Goal: Task Accomplishment & Management: Complete application form

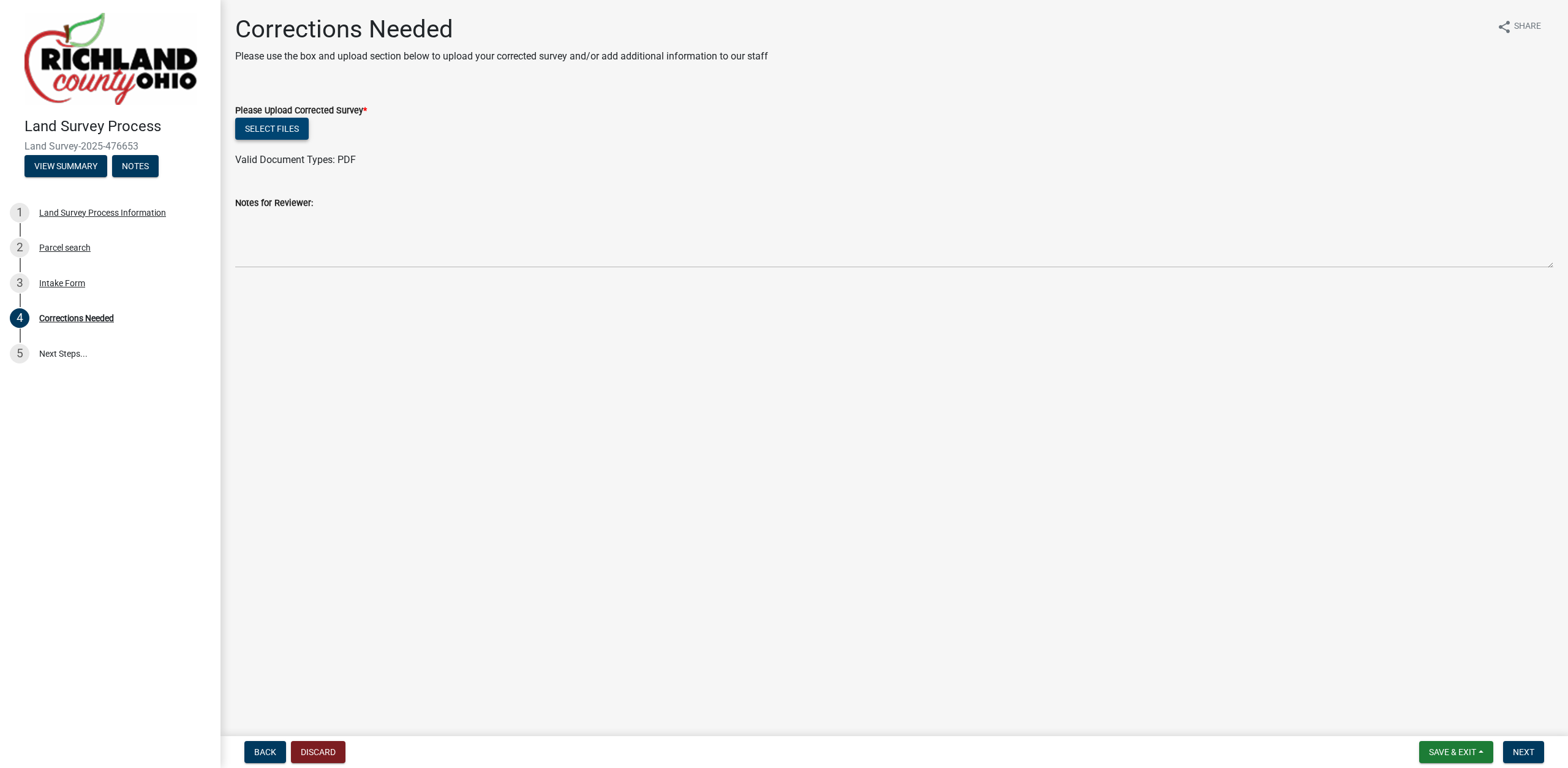
click at [272, 129] on button "Select files" at bounding box center [272, 129] width 73 height 22
click at [1523, 752] on span "Next" at bounding box center [1523, 751] width 22 height 9
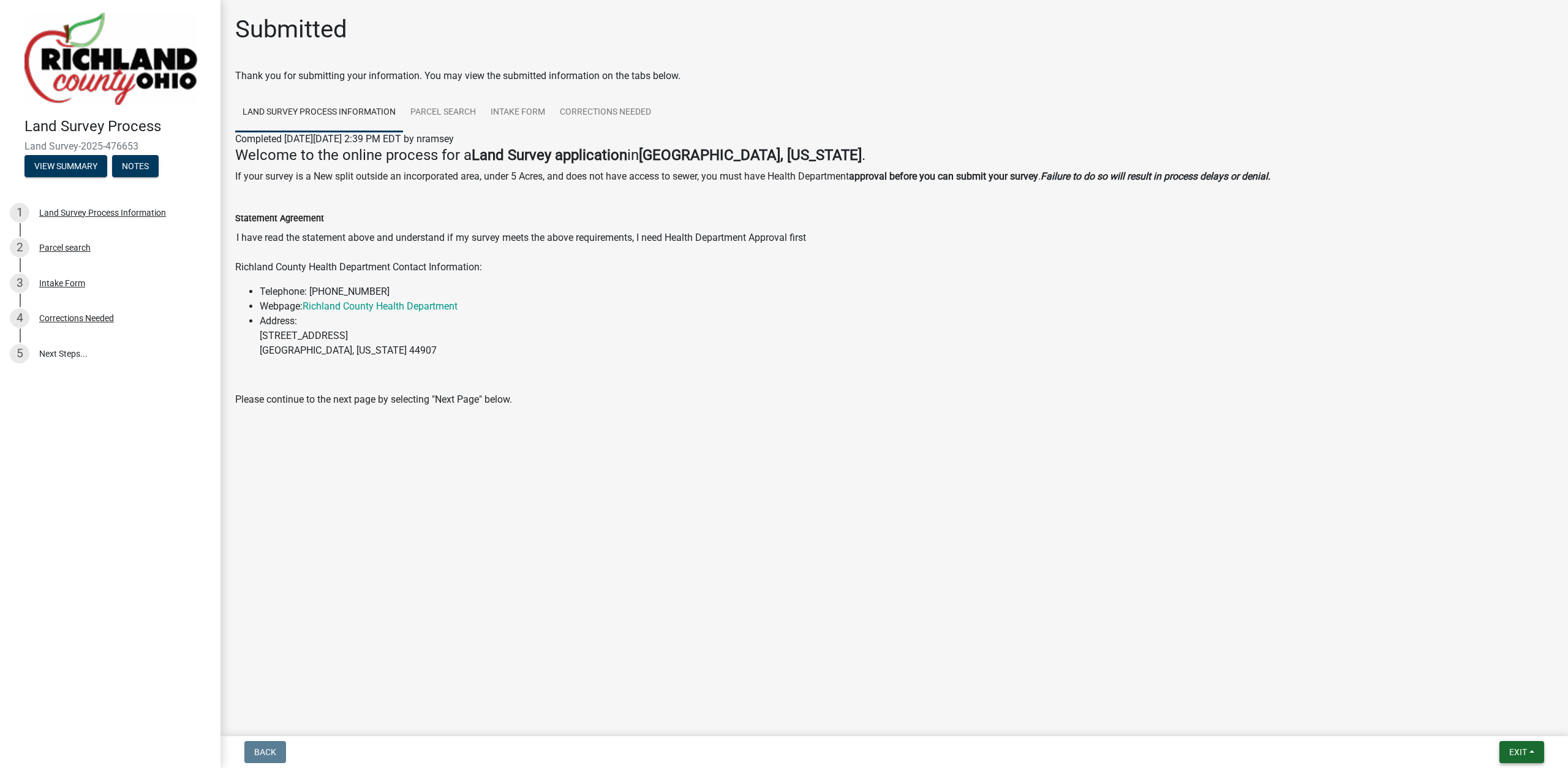
click at [1523, 752] on span "Exit" at bounding box center [1517, 751] width 18 height 9
click at [1504, 715] on button "Save & Exit" at bounding box center [1495, 720] width 98 height 29
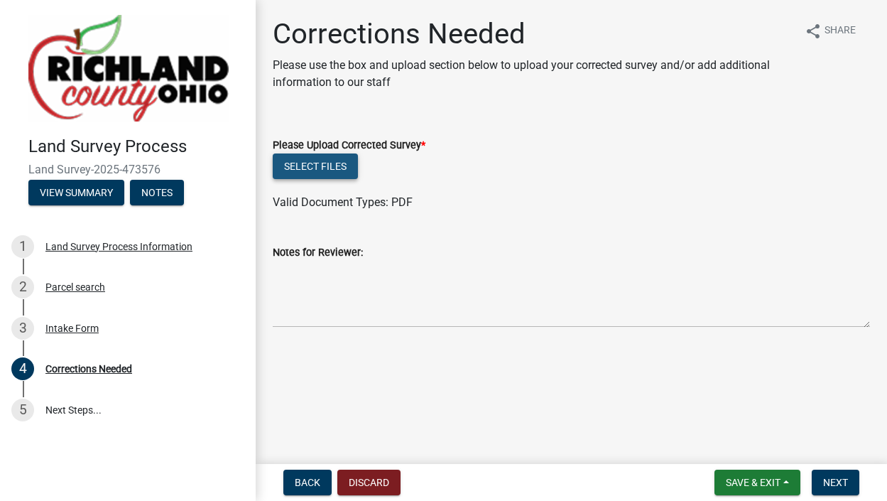
click at [327, 170] on button "Select files" at bounding box center [315, 166] width 85 height 26
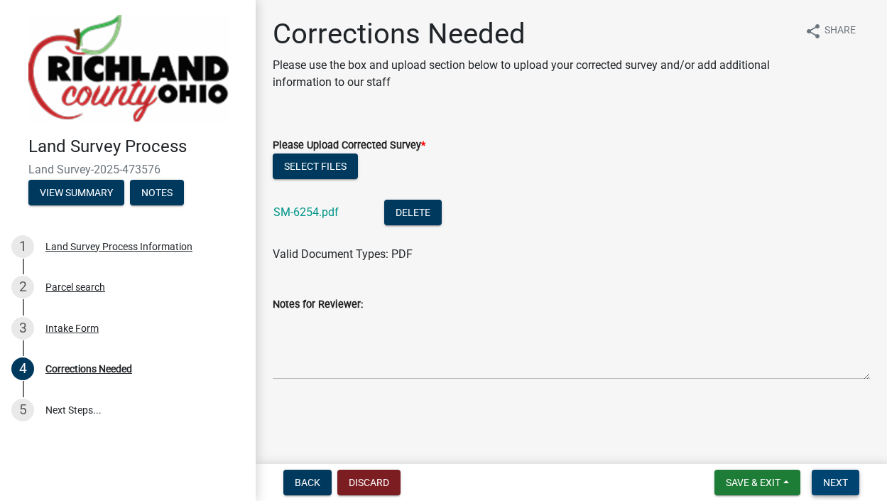
click at [831, 482] on span "Next" at bounding box center [835, 481] width 25 height 11
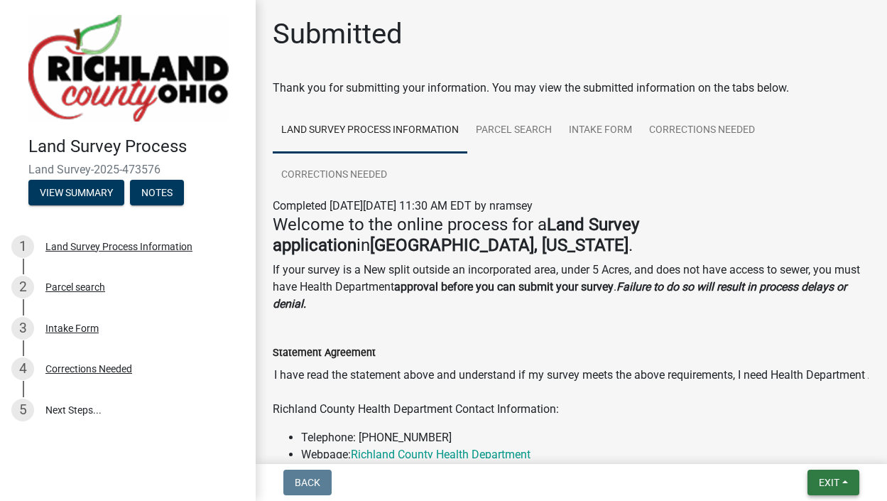
click at [831, 482] on span "Exit" at bounding box center [829, 481] width 21 height 11
click at [811, 446] on button "Save & Exit" at bounding box center [802, 445] width 114 height 34
